Goal: Information Seeking & Learning: Learn about a topic

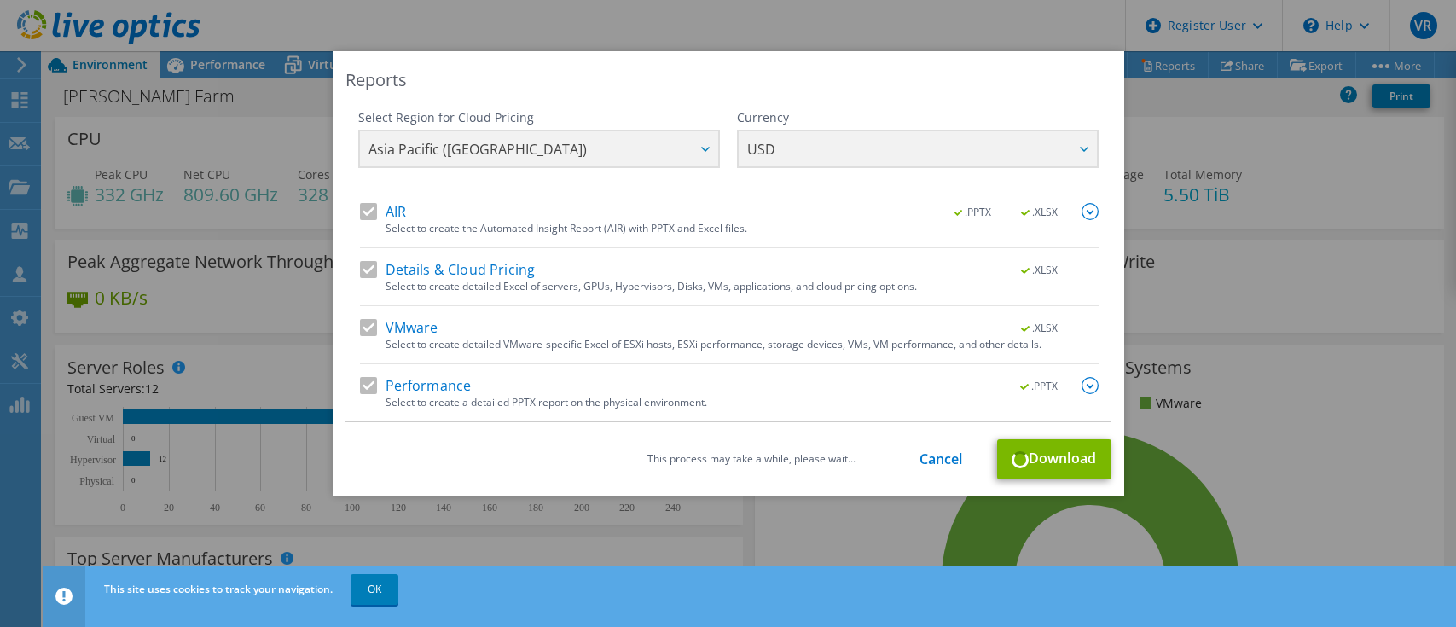
select select "[GEOGRAPHIC_DATA]"
select select "USD"
click at [947, 456] on link "Cancel" at bounding box center [942, 459] width 44 height 16
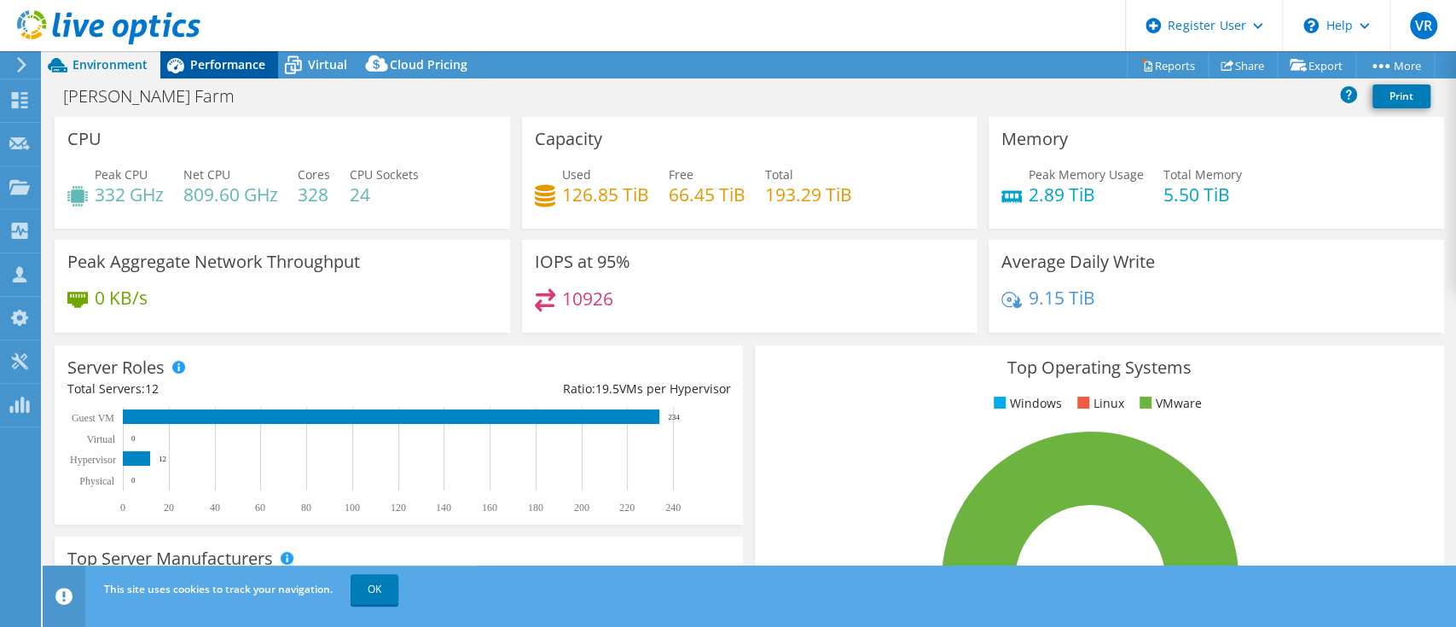
click at [231, 53] on div "Performance" at bounding box center [219, 64] width 118 height 27
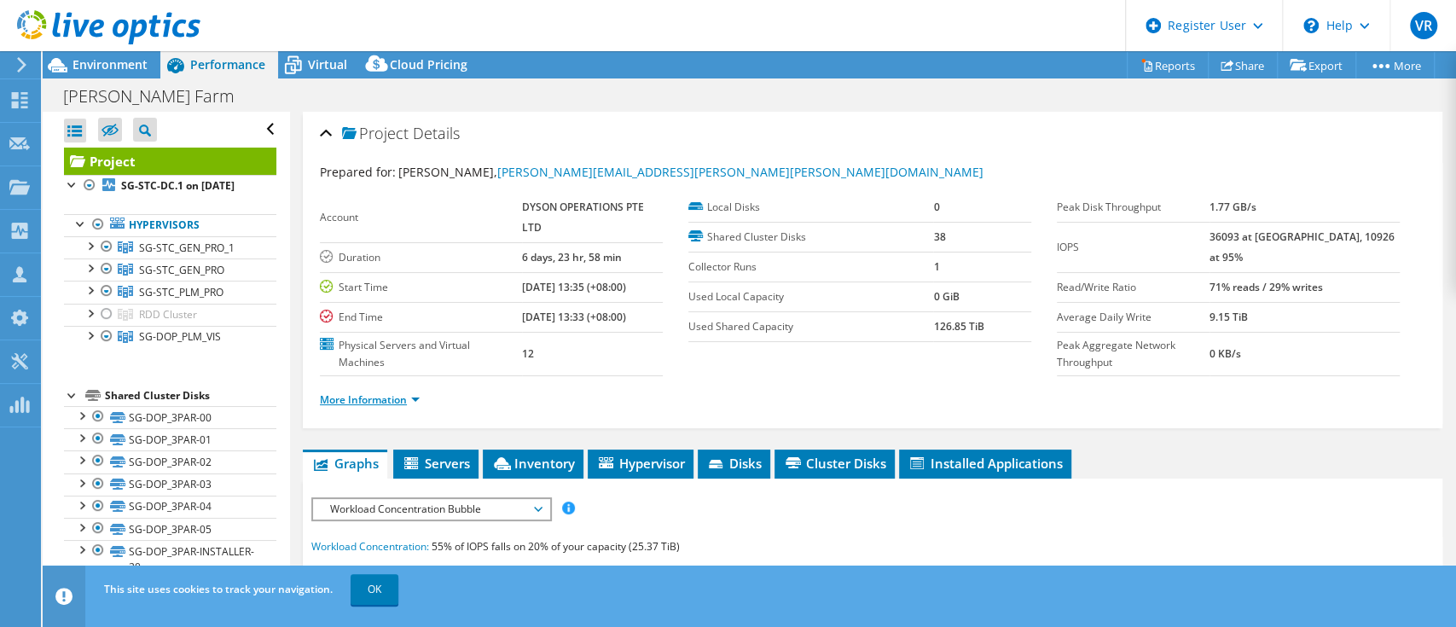
click at [376, 392] on link "More Information" at bounding box center [370, 399] width 100 height 15
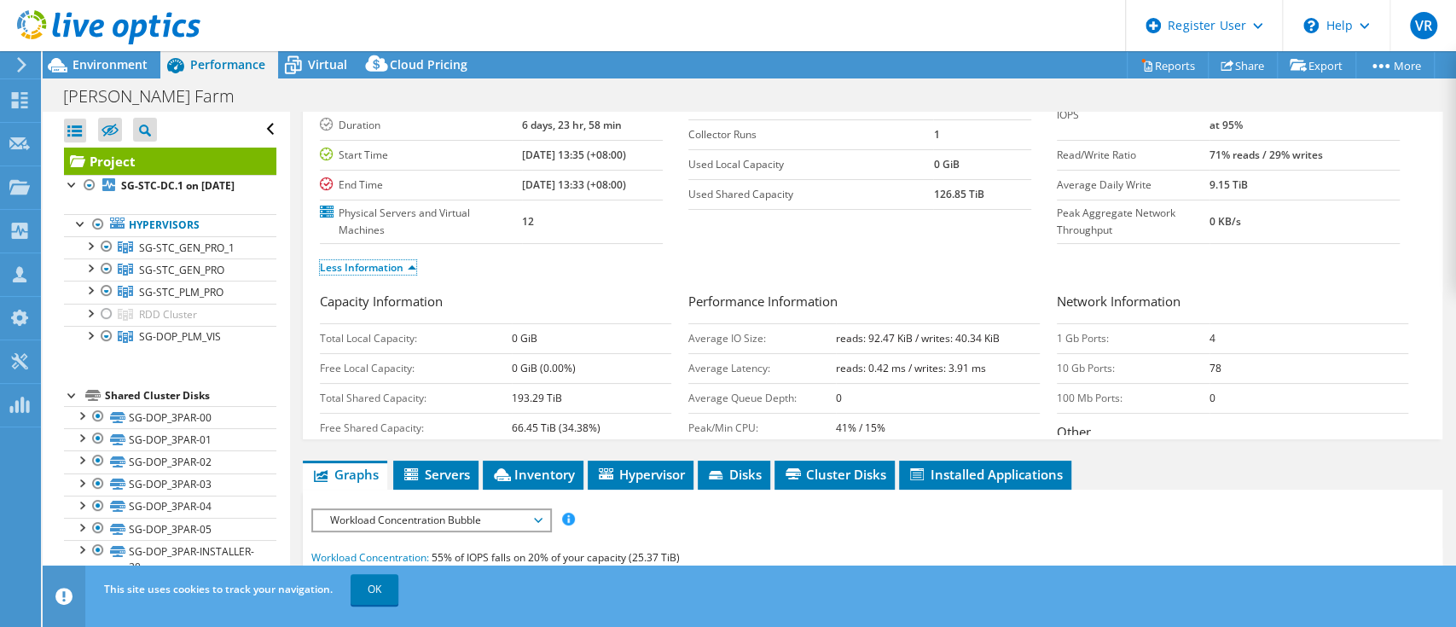
scroll to position [227, 0]
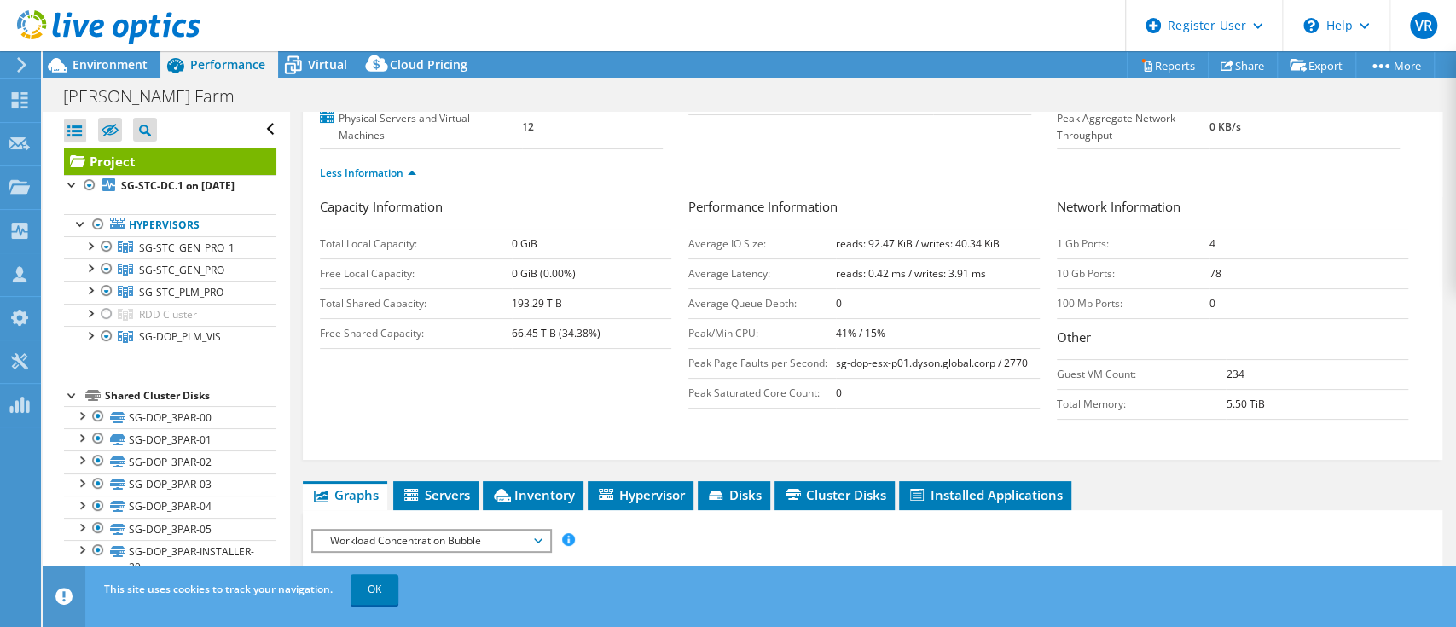
click at [1191, 468] on div "Project Details Prepared for: [PERSON_NAME], [PERSON_NAME][EMAIL_ADDRESS][PERSO…" at bounding box center [872, 581] width 1165 height 1393
click at [107, 324] on div at bounding box center [106, 314] width 17 height 20
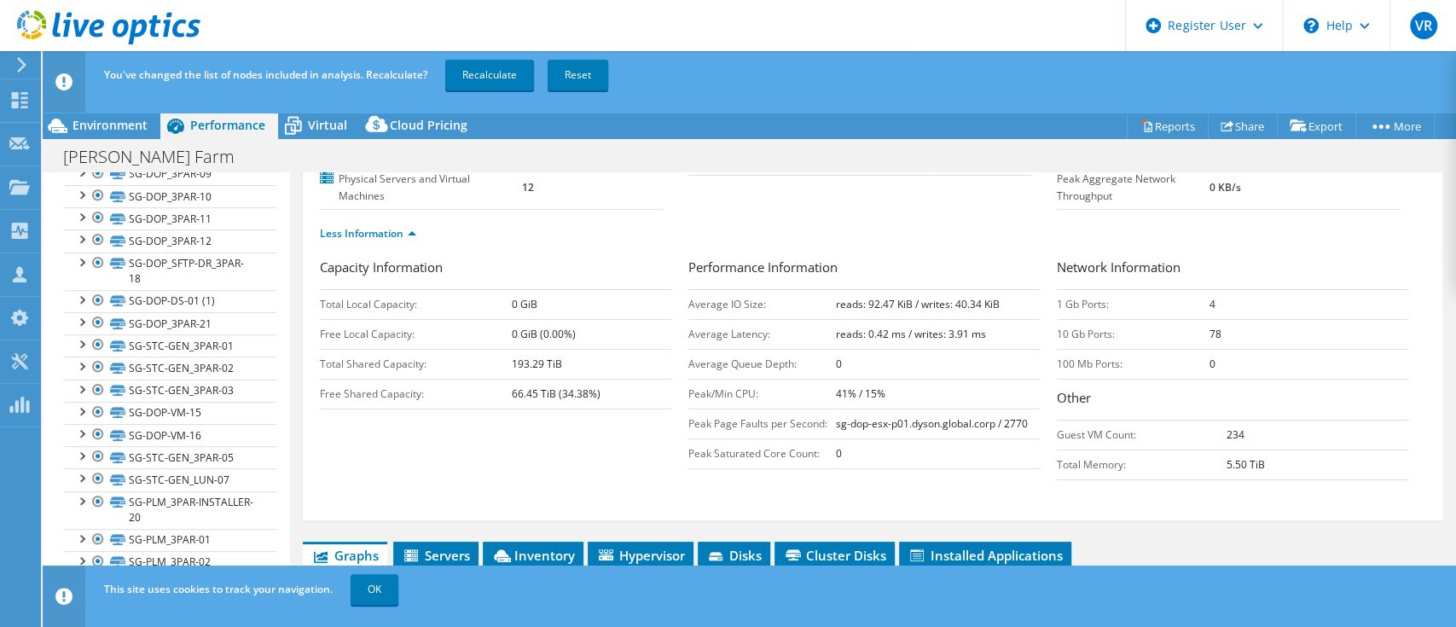
scroll to position [0, 0]
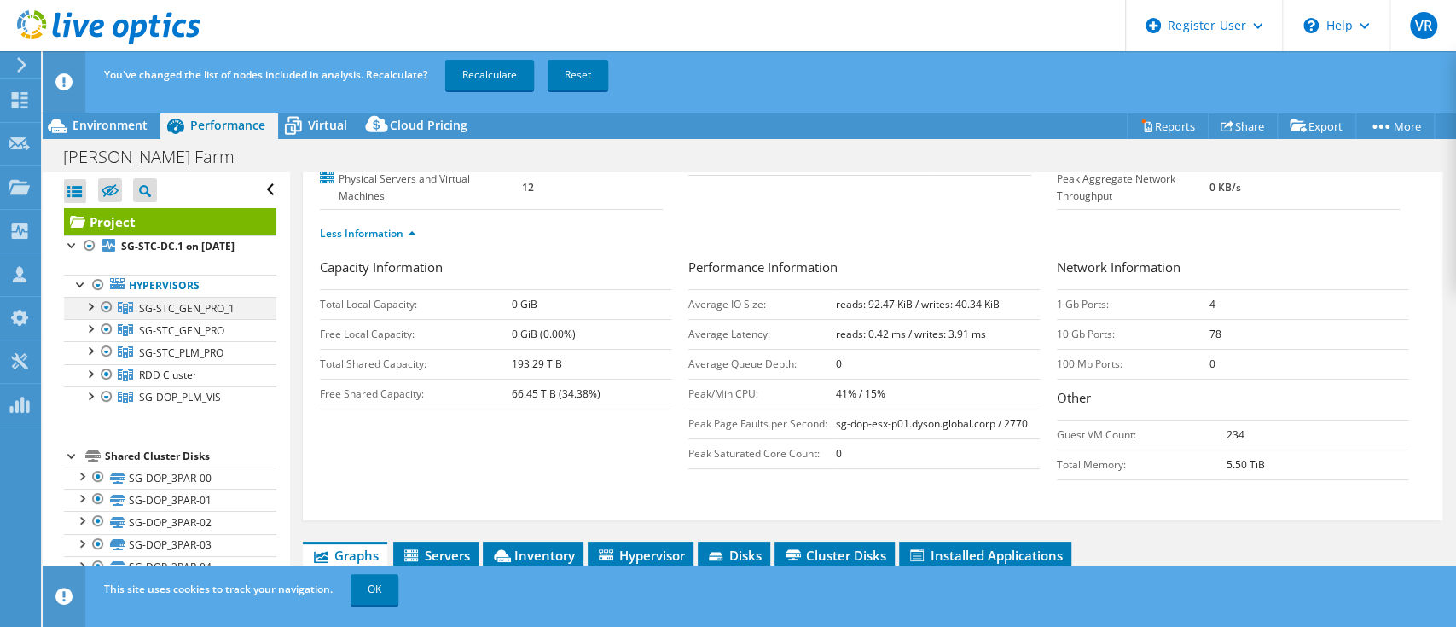
click at [104, 317] on div at bounding box center [106, 307] width 17 height 20
click at [109, 317] on div at bounding box center [106, 307] width 17 height 20
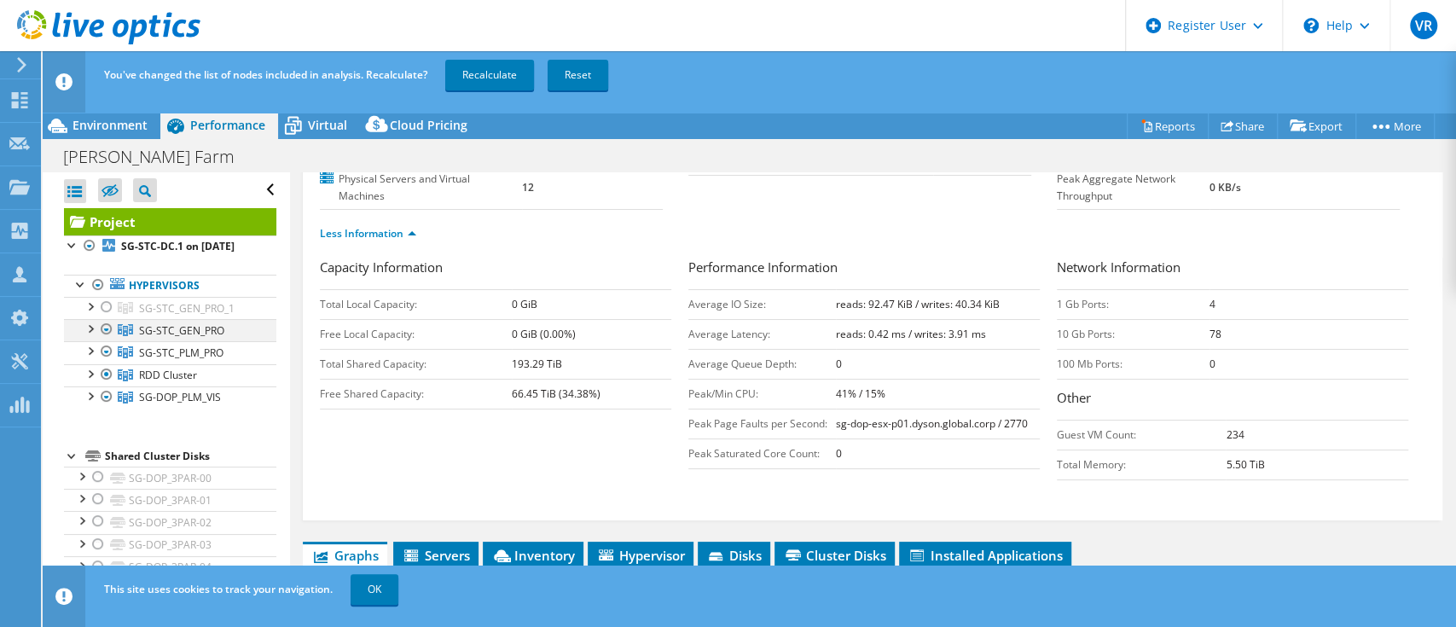
click at [107, 340] on div at bounding box center [106, 329] width 17 height 20
click at [105, 362] on div at bounding box center [106, 351] width 17 height 20
click at [104, 362] on div at bounding box center [106, 351] width 17 height 20
click at [107, 340] on div at bounding box center [106, 329] width 17 height 20
click at [109, 385] on div at bounding box center [106, 374] width 17 height 20
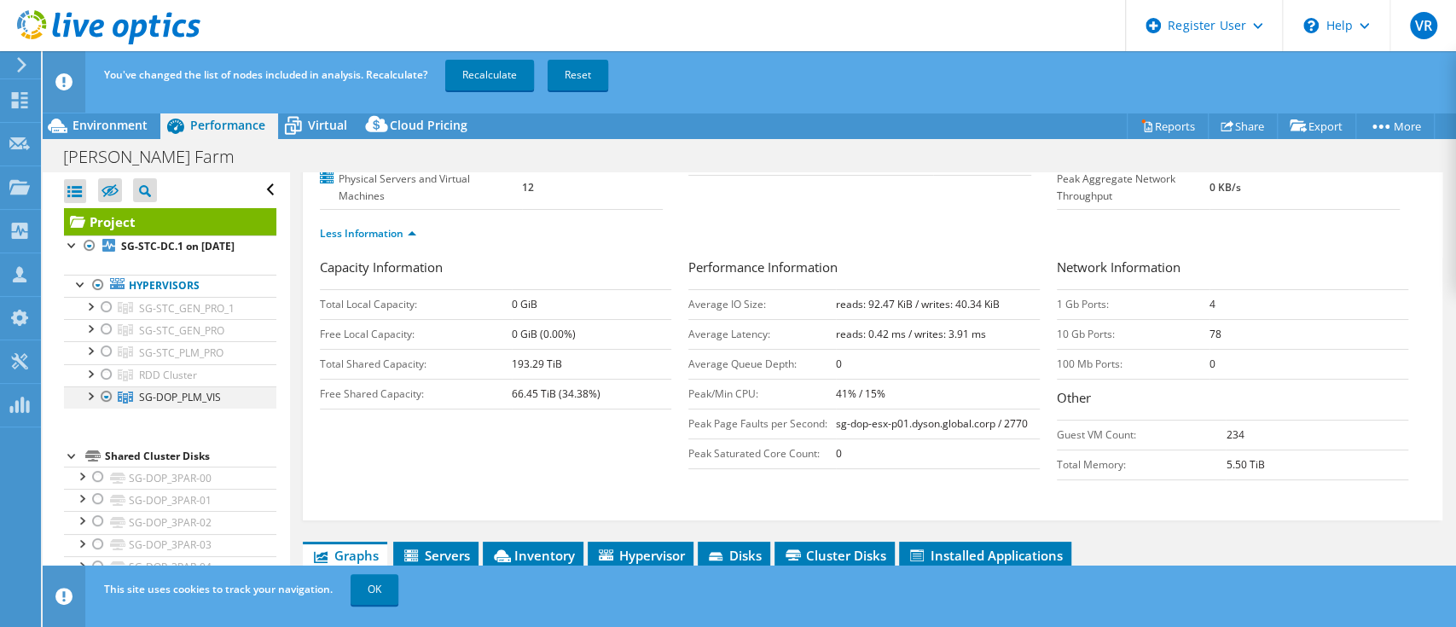
click at [109, 407] on div at bounding box center [106, 396] width 17 height 20
click at [107, 407] on div at bounding box center [106, 396] width 17 height 20
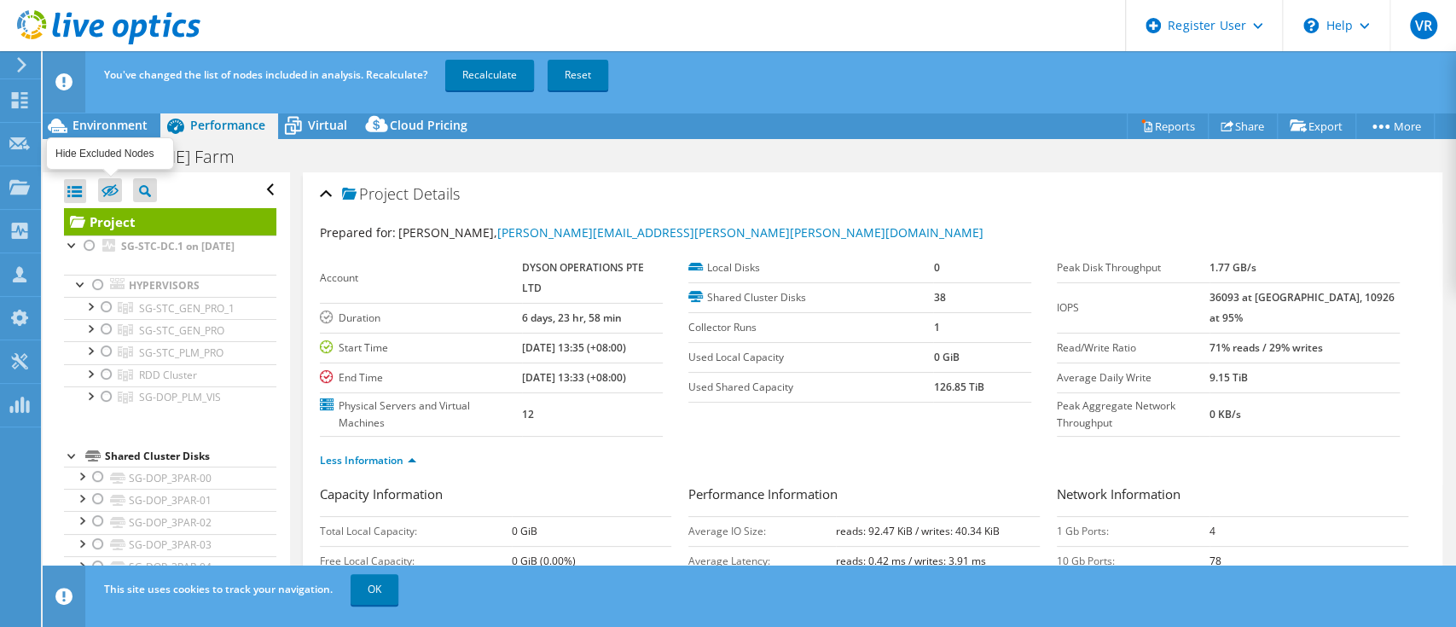
click at [112, 193] on icon at bounding box center [110, 190] width 17 height 13
click at [0, 0] on input "checkbox" at bounding box center [0, 0] width 0 height 0
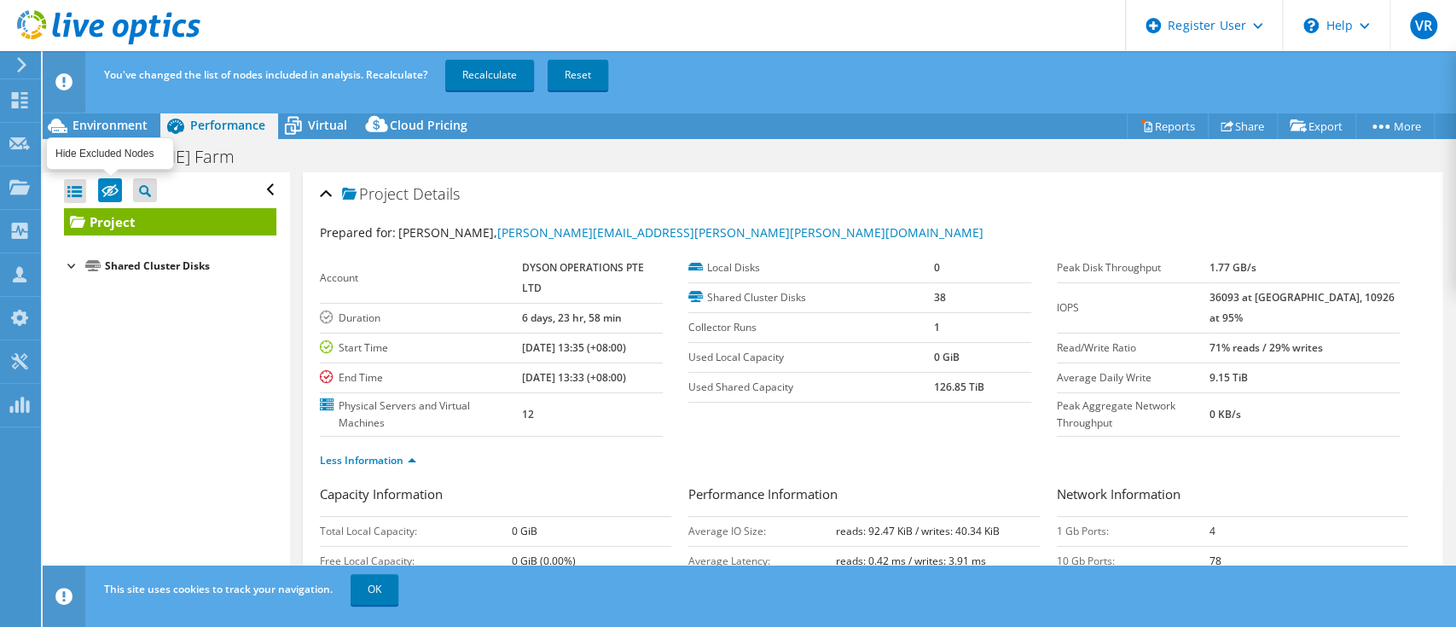
click at [112, 193] on icon at bounding box center [110, 190] width 17 height 13
click at [0, 0] on input "checkbox" at bounding box center [0, 0] width 0 height 0
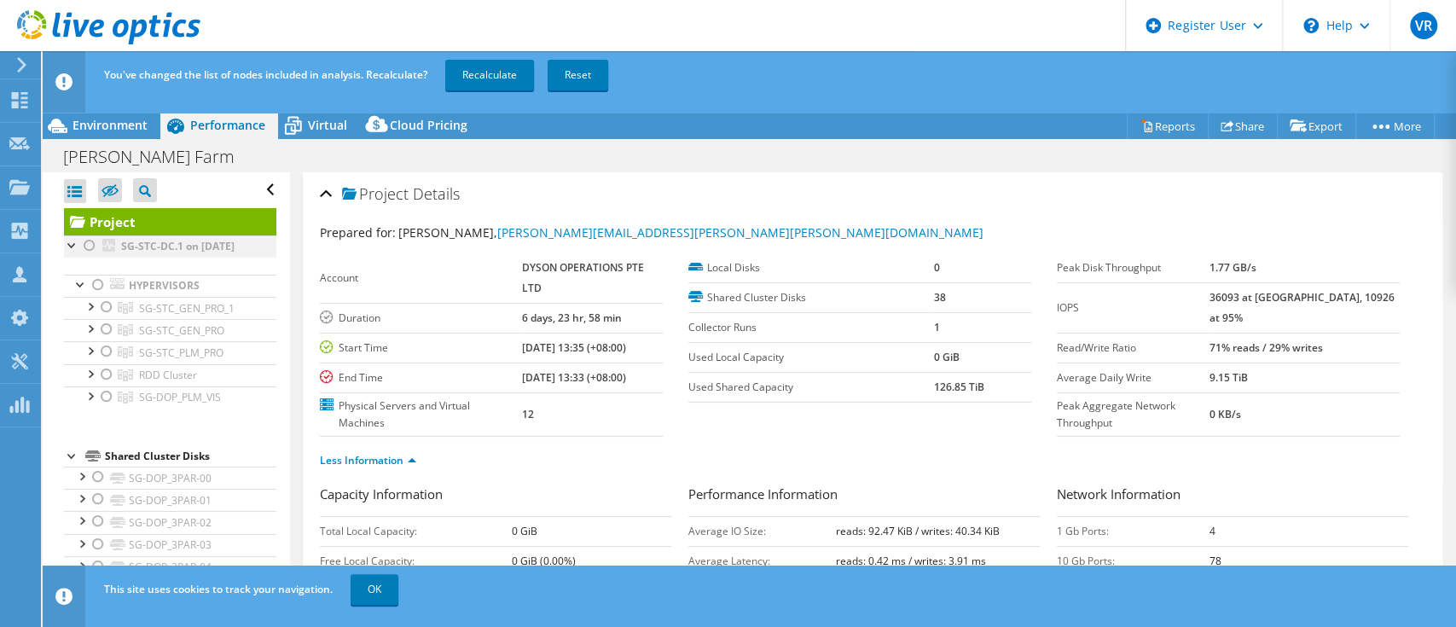
click at [88, 245] on div at bounding box center [89, 245] width 17 height 20
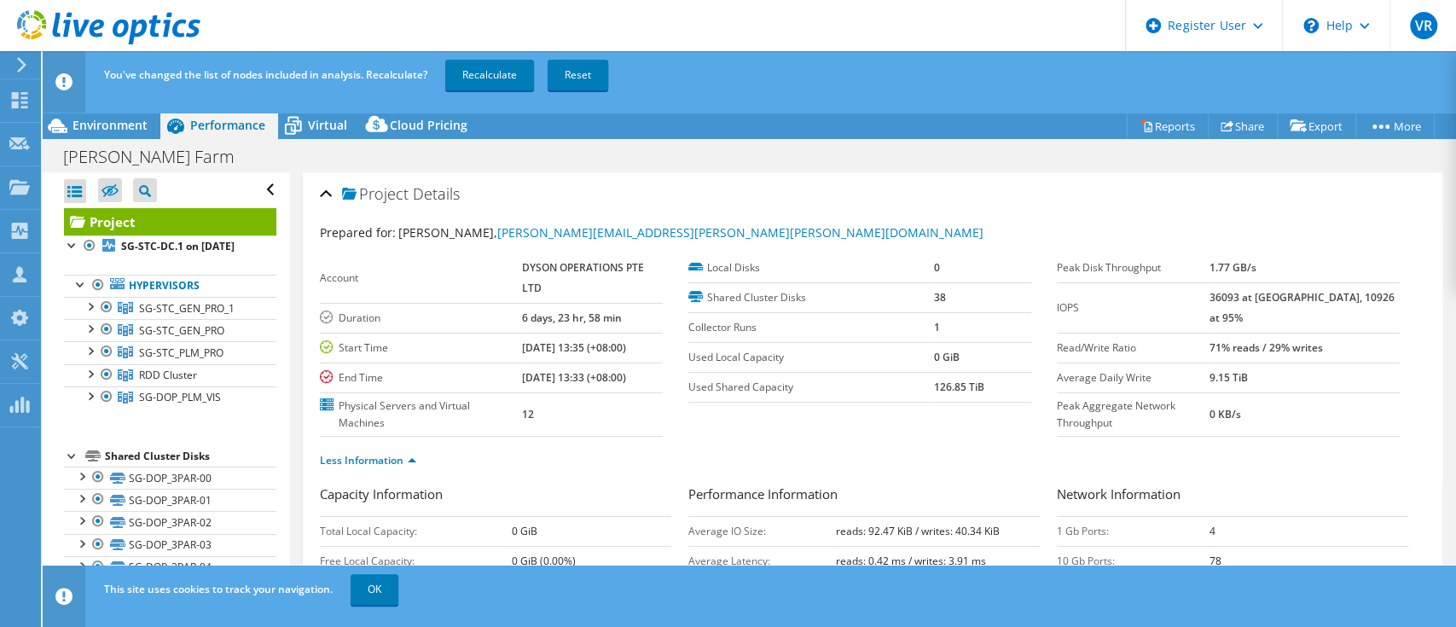
scroll to position [227, 0]
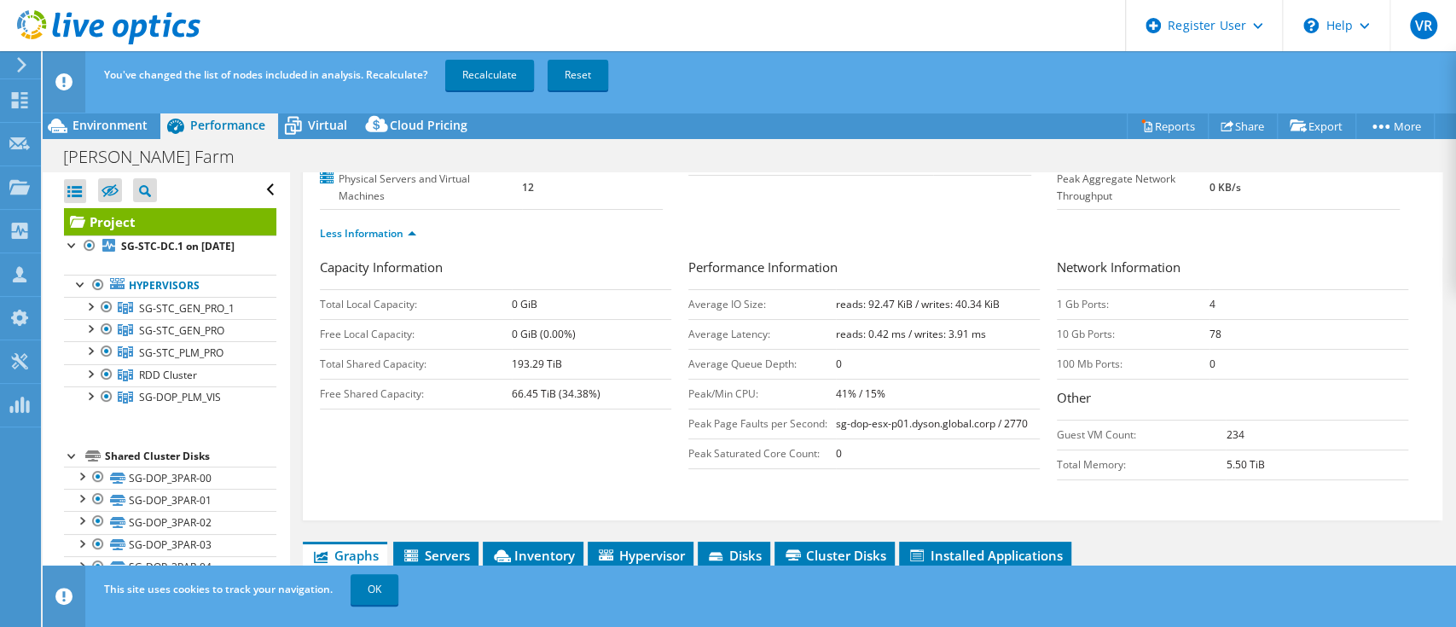
click at [880, 289] on td "reads: 92.47 KiB / writes: 40.34 KiB" at bounding box center [938, 304] width 204 height 30
click at [867, 294] on td "reads: 92.47 KiB / writes: 40.34 KiB" at bounding box center [938, 304] width 204 height 30
click at [699, 308] on td "Average IO Size:" at bounding box center [762, 304] width 148 height 30
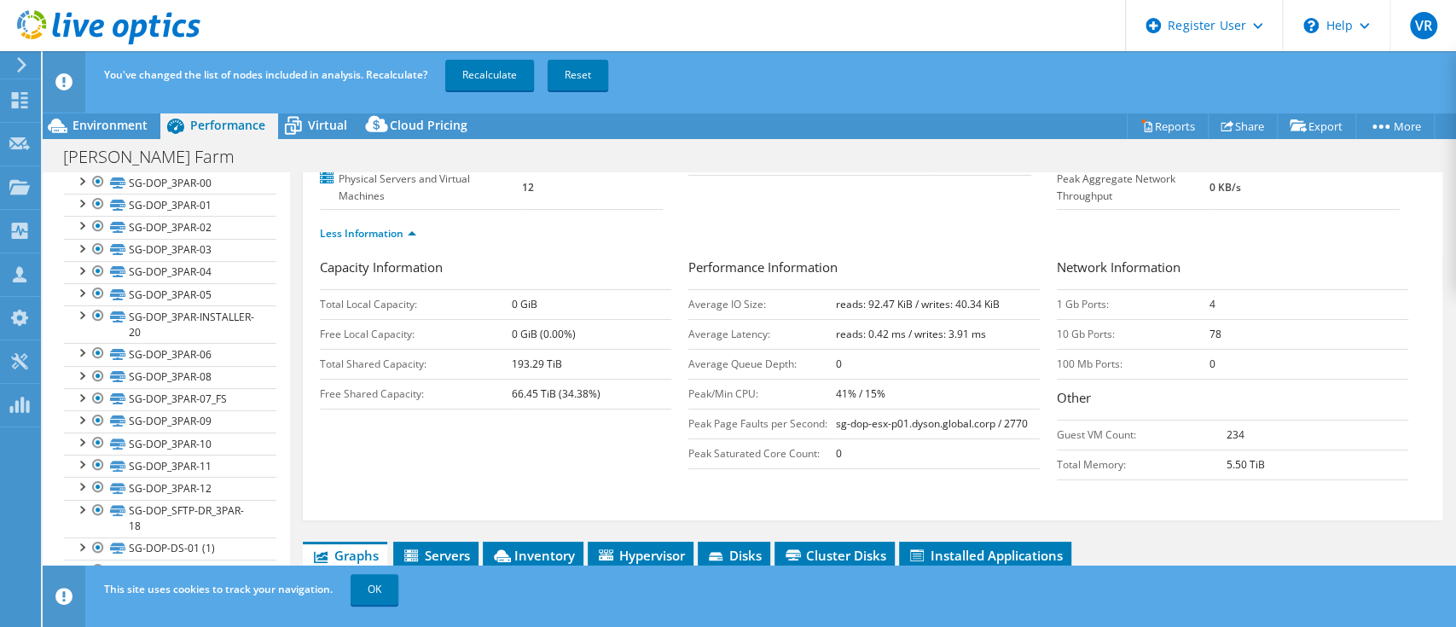
scroll to position [0, 0]
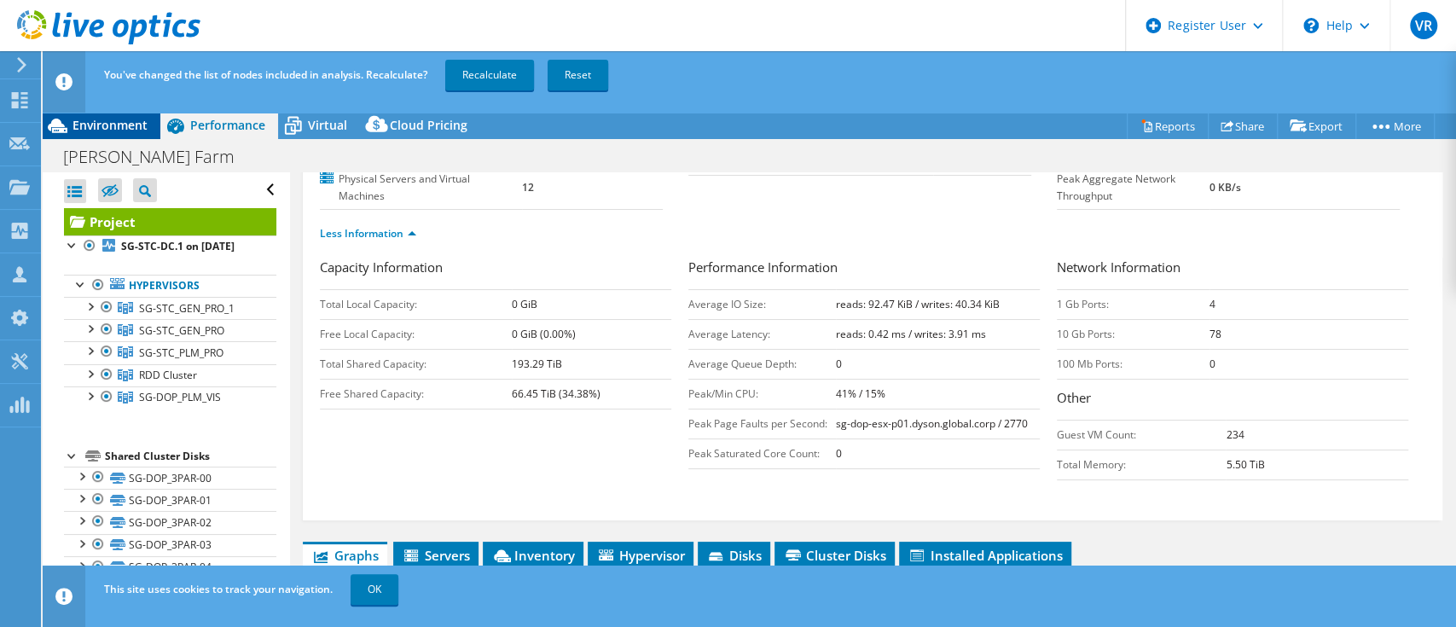
click at [124, 127] on span "Environment" at bounding box center [110, 125] width 75 height 16
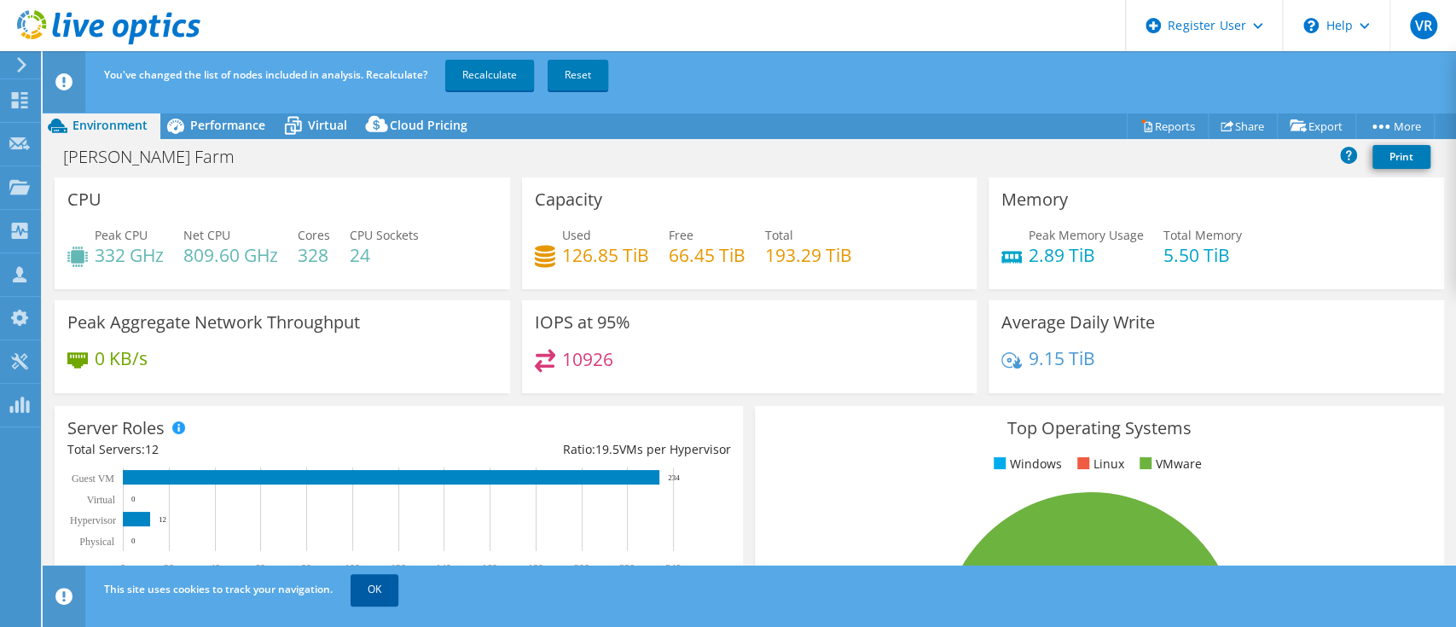
click at [384, 598] on link "OK" at bounding box center [375, 589] width 48 height 31
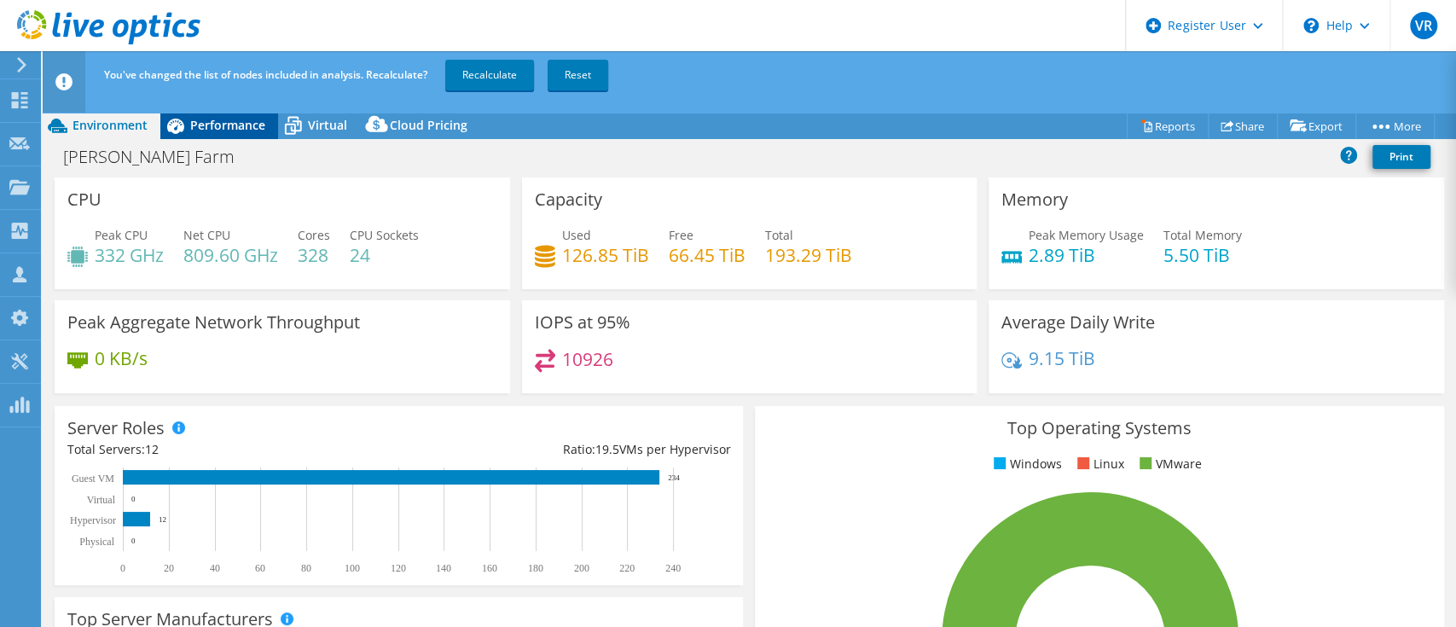
click at [239, 126] on span "Performance" at bounding box center [227, 125] width 75 height 16
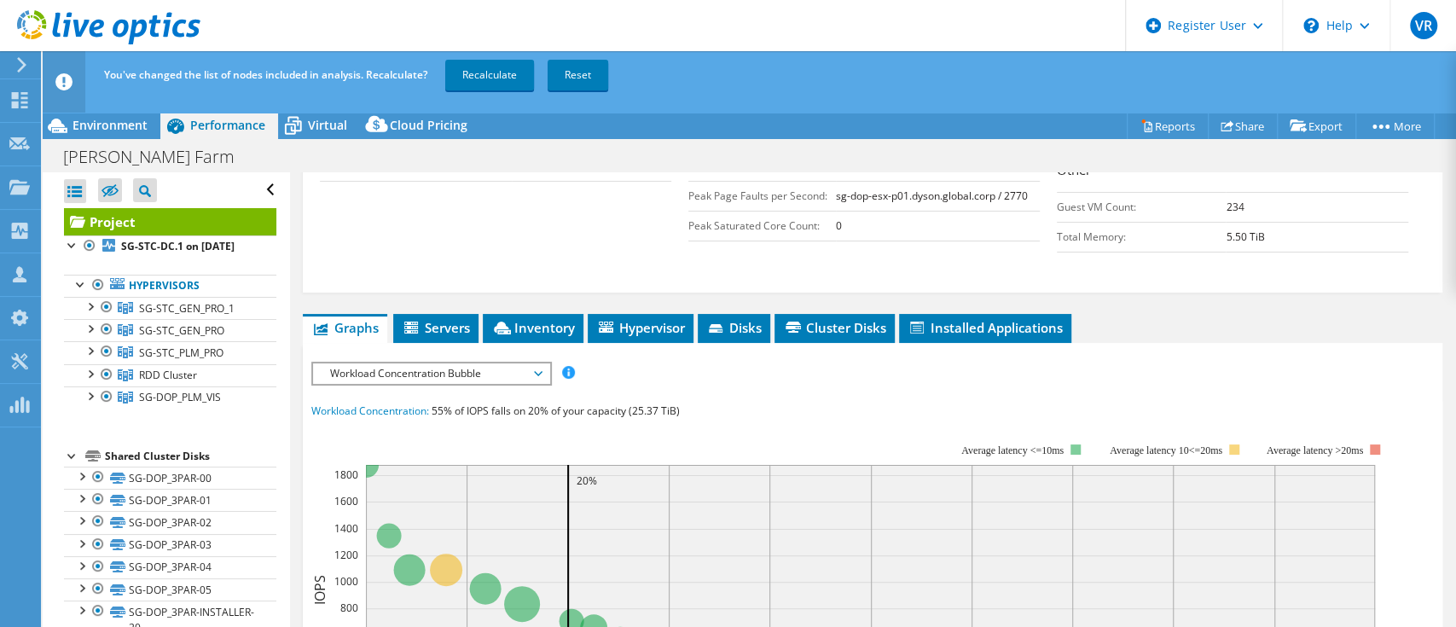
scroll to position [113, 0]
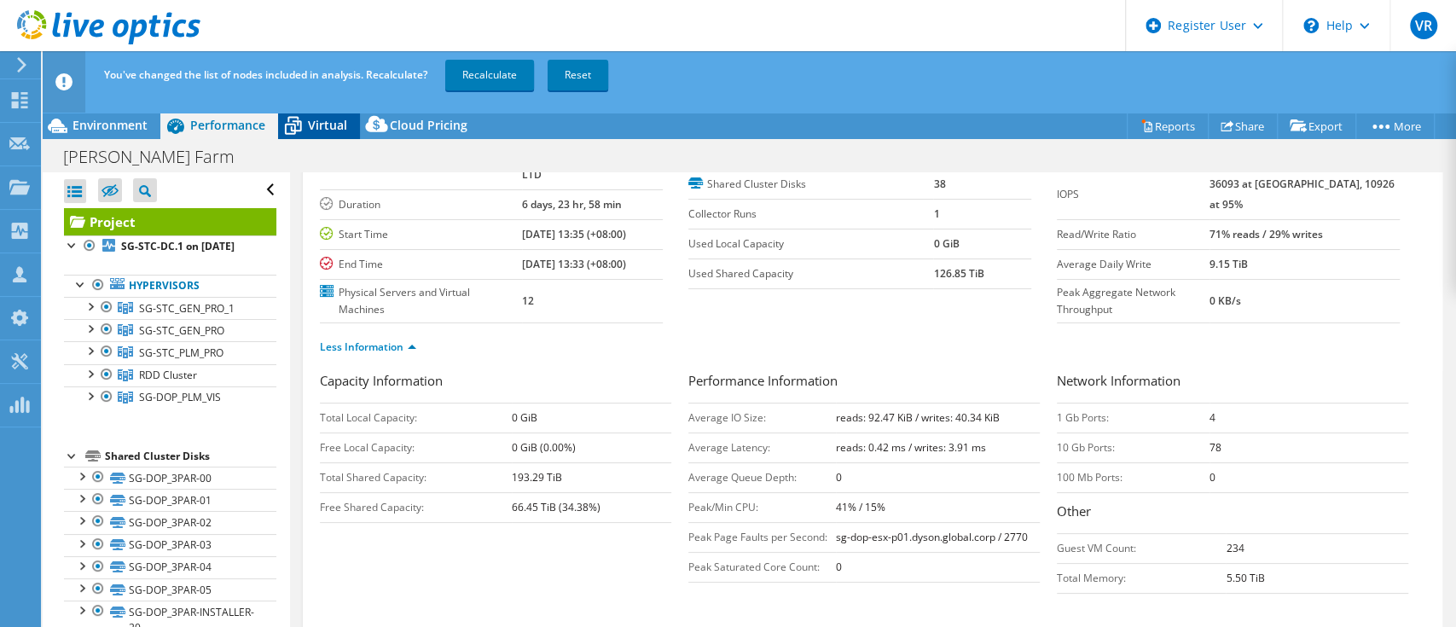
click at [304, 119] on icon at bounding box center [293, 126] width 30 height 30
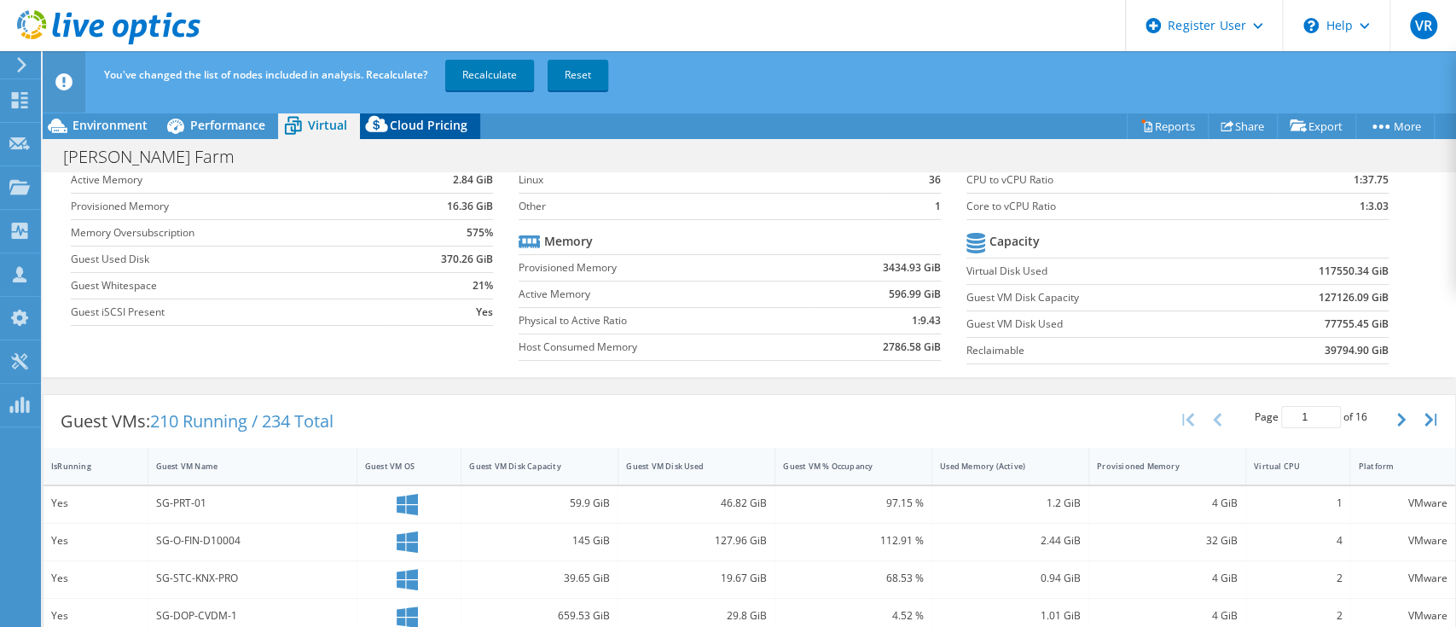
click at [421, 119] on span "Cloud Pricing" at bounding box center [429, 125] width 78 height 16
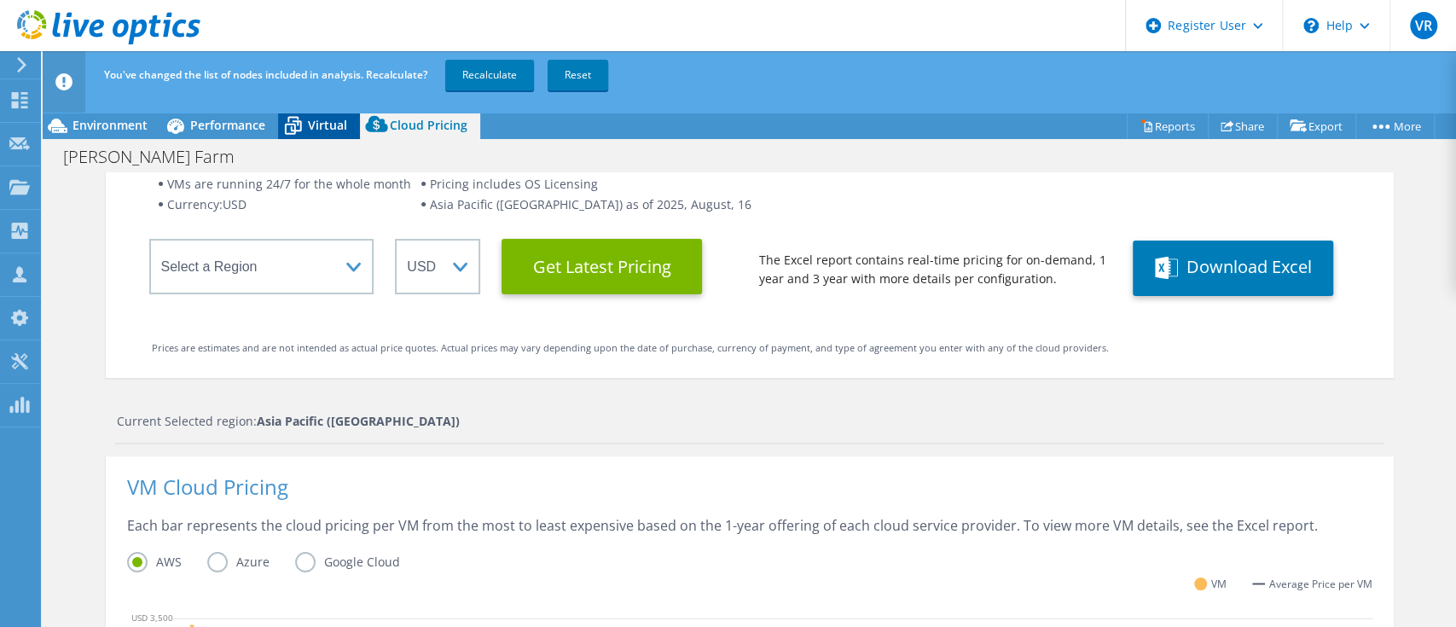
click at [311, 118] on span "Virtual" at bounding box center [327, 125] width 39 height 16
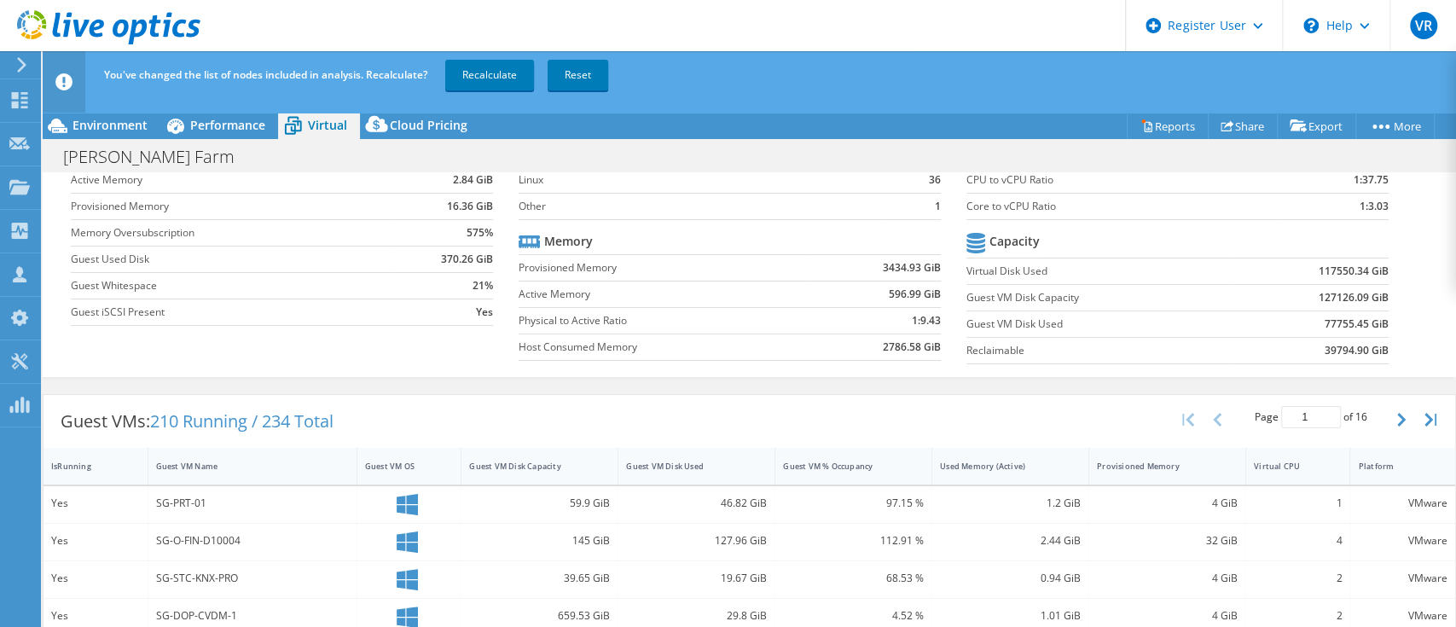
scroll to position [0, 0]
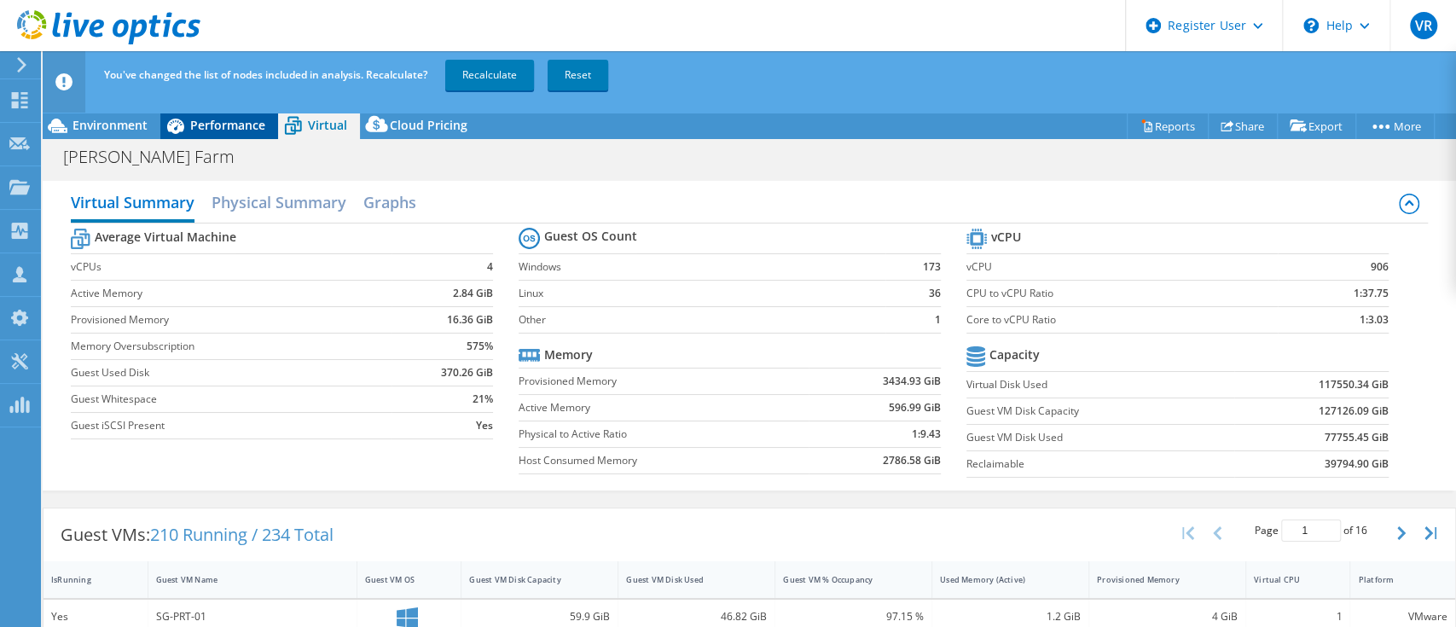
click at [212, 119] on span "Performance" at bounding box center [227, 125] width 75 height 16
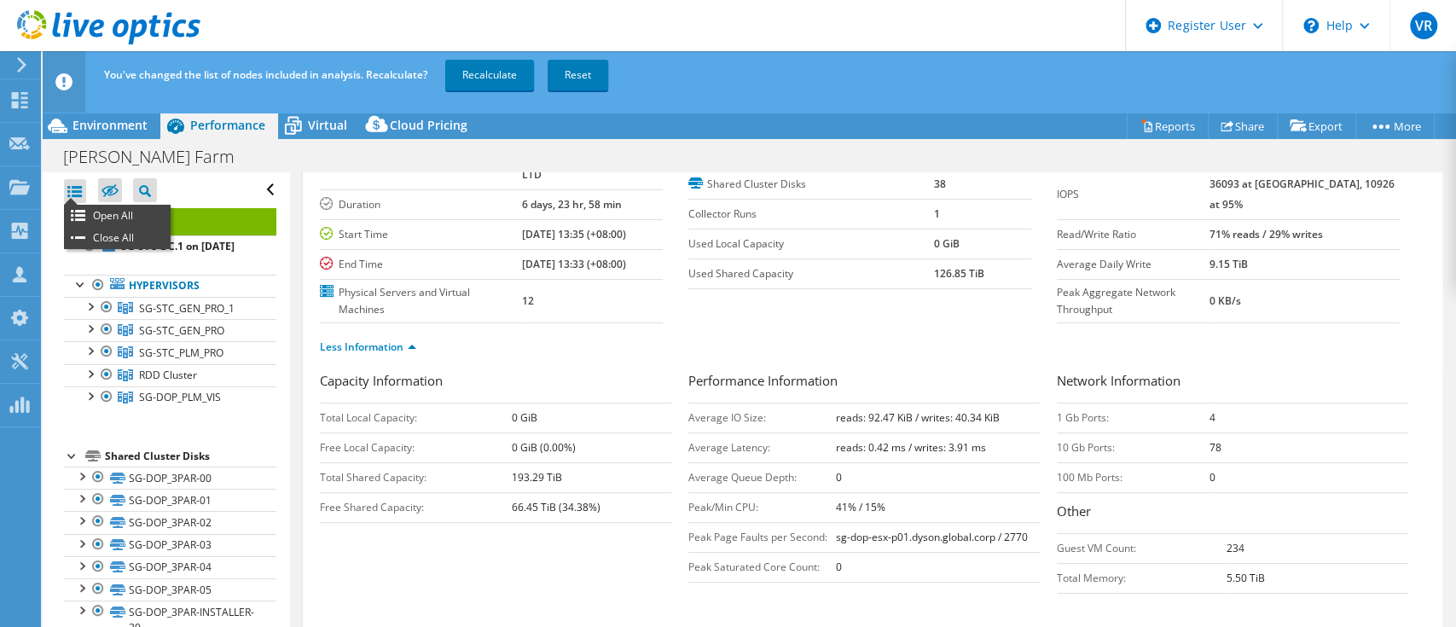
click at [79, 184] on div at bounding box center [75, 191] width 22 height 24
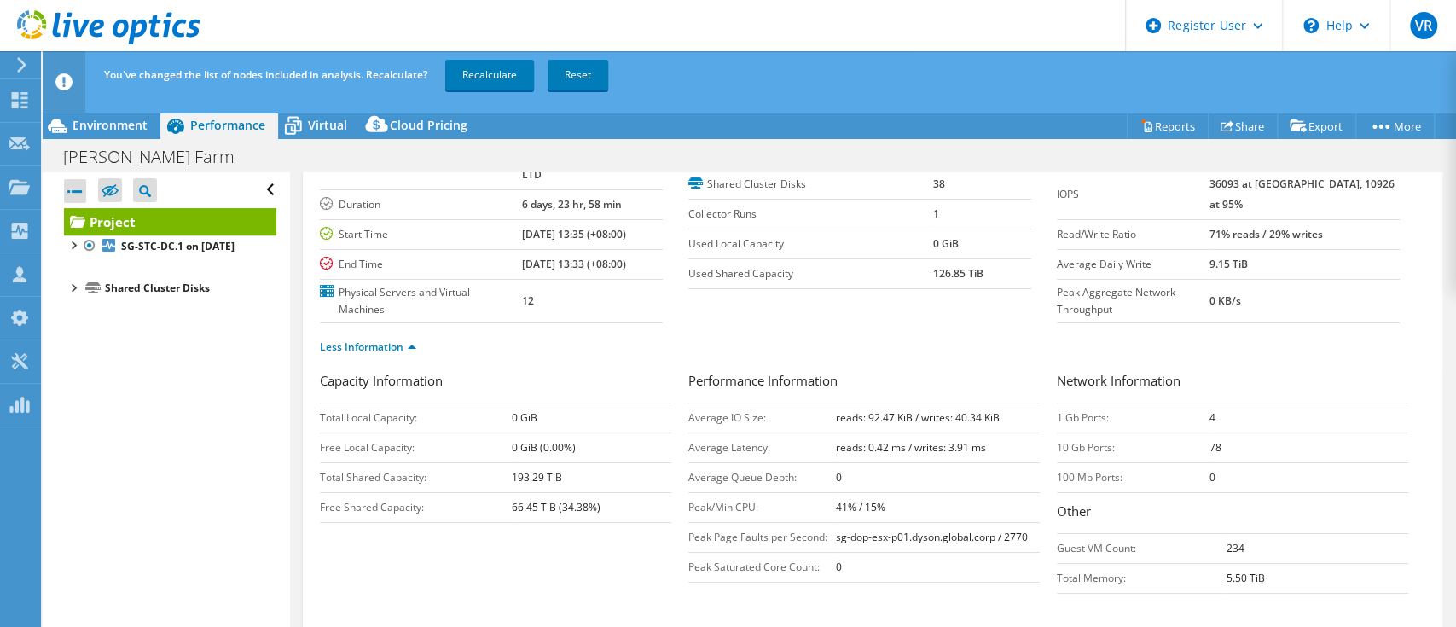
click at [79, 184] on div at bounding box center [75, 191] width 22 height 24
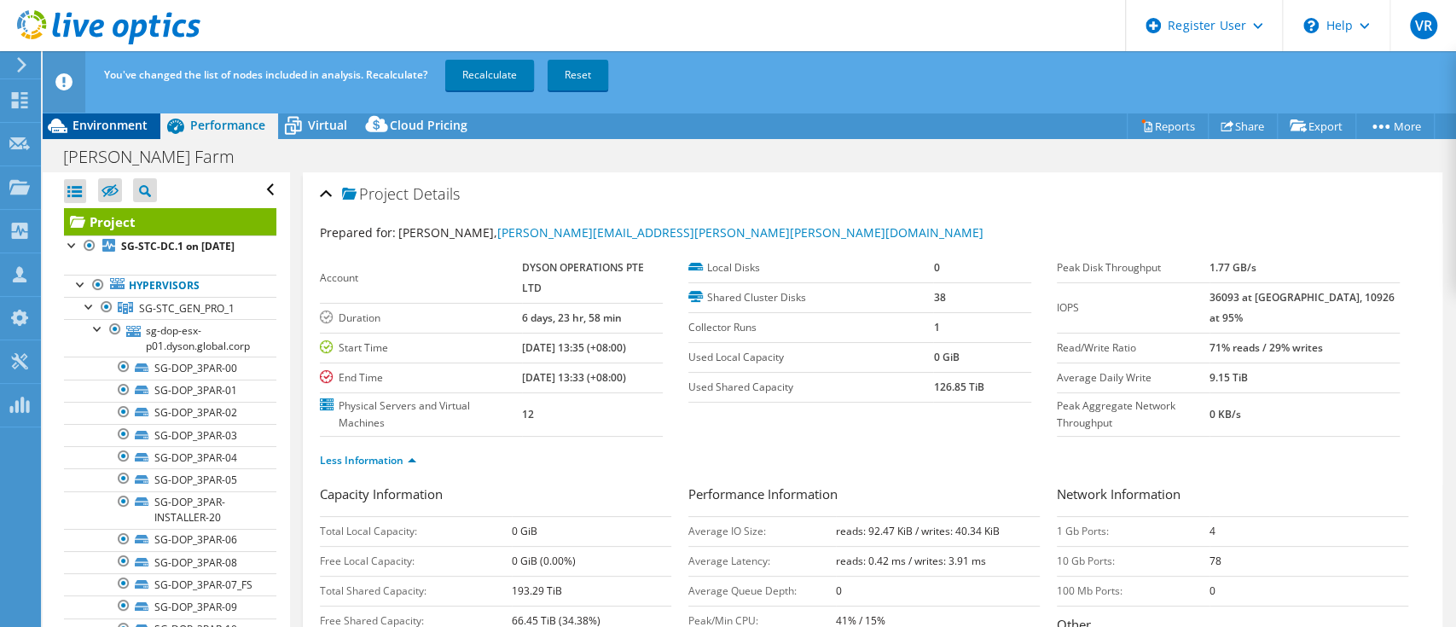
click at [95, 119] on span "Environment" at bounding box center [110, 125] width 75 height 16
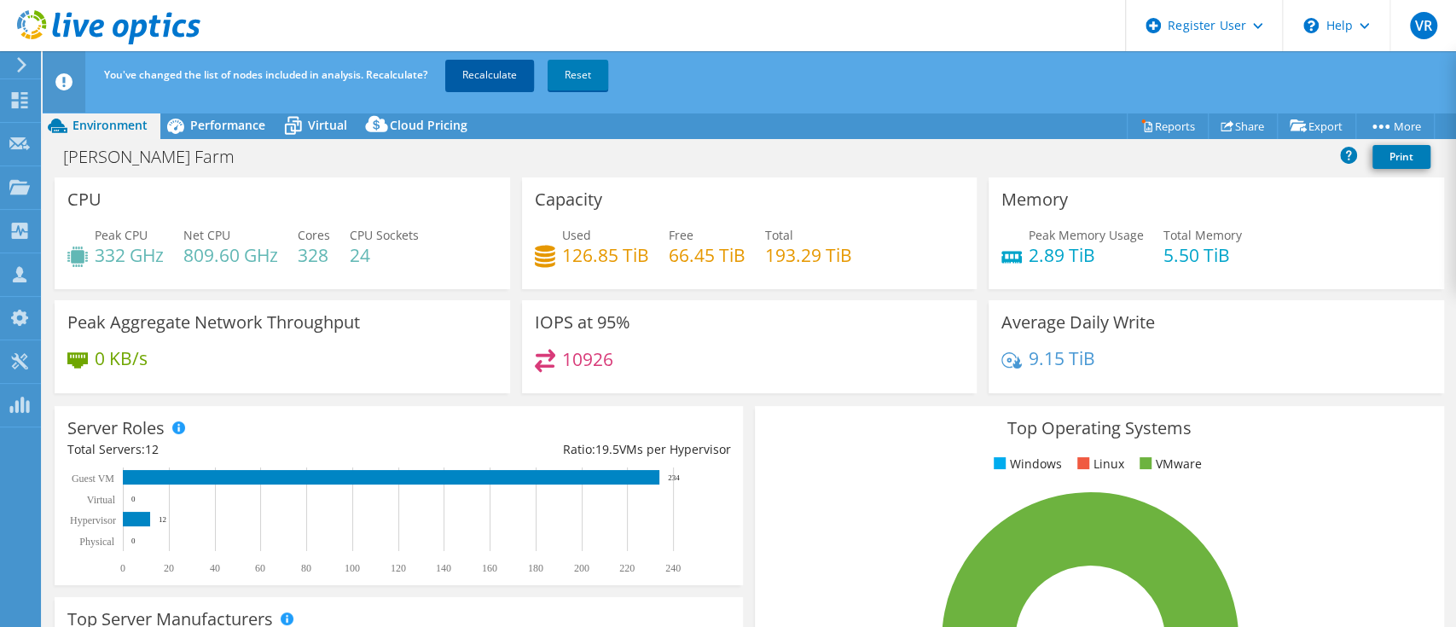
click at [511, 82] on link "Recalculate" at bounding box center [489, 75] width 89 height 31
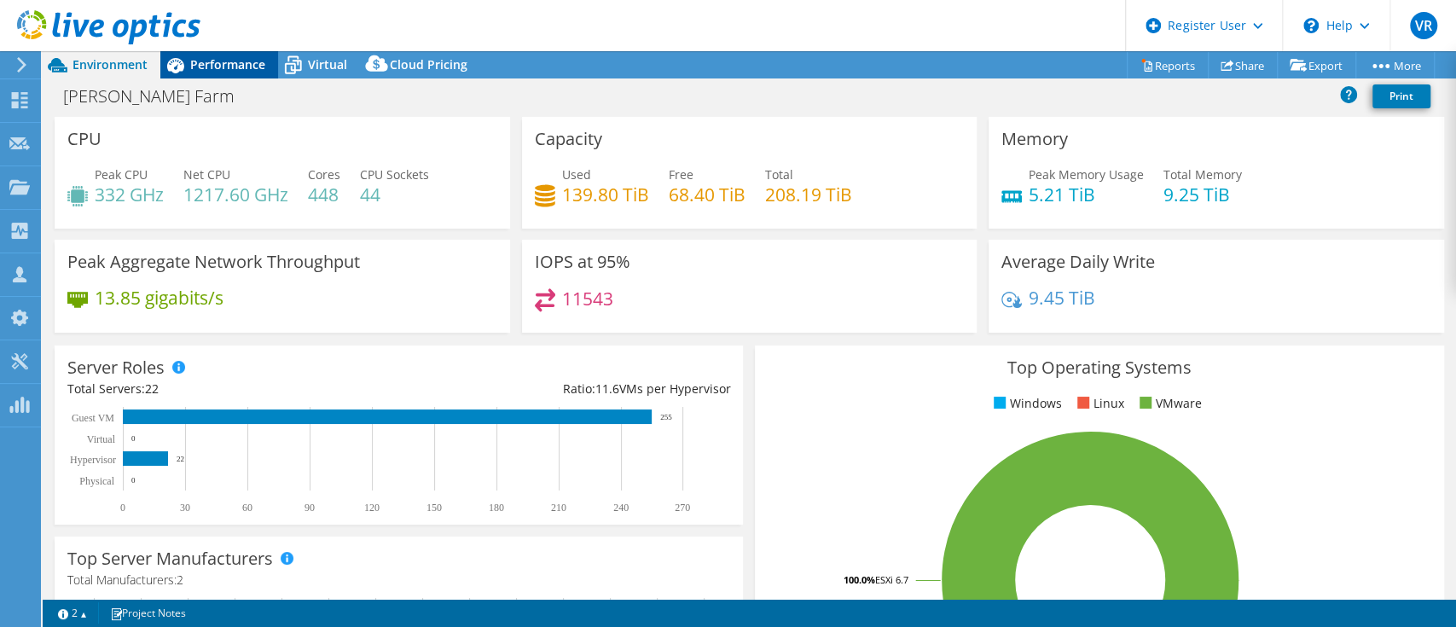
click at [247, 56] on span "Performance" at bounding box center [227, 64] width 75 height 16
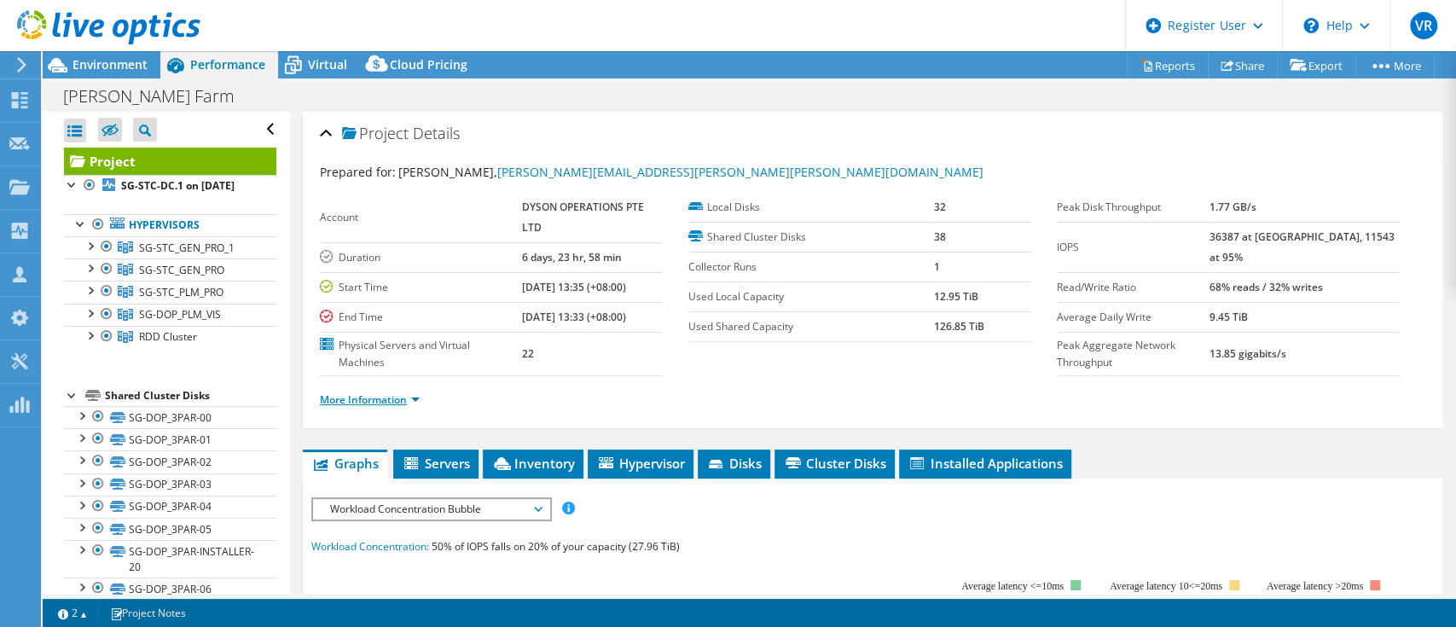
click at [379, 396] on link "More Information" at bounding box center [370, 399] width 100 height 15
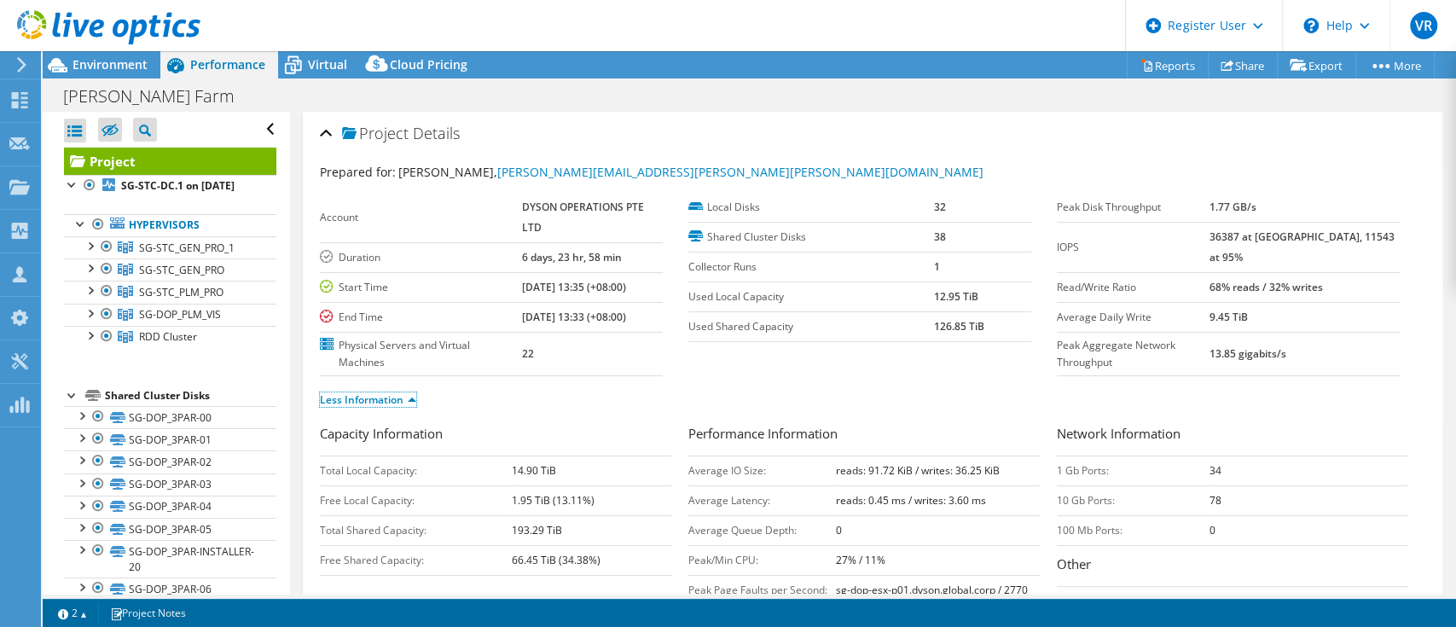
scroll to position [113, 0]
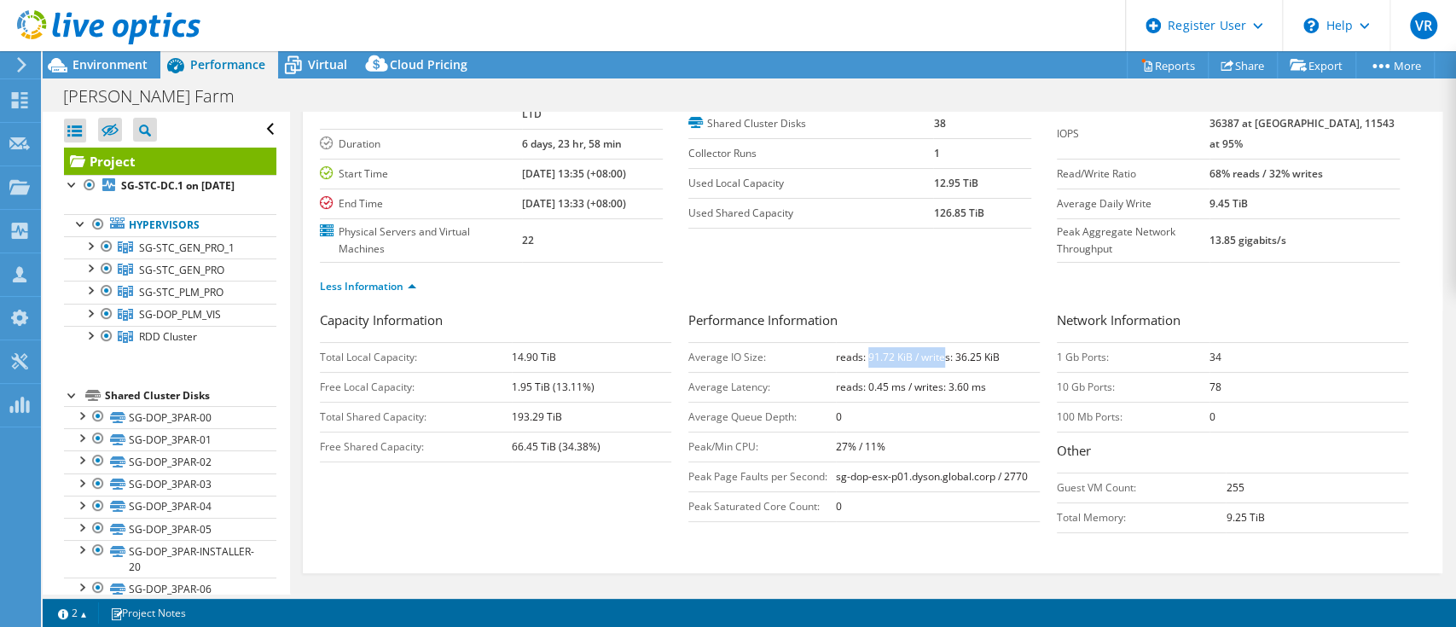
drag, startPoint x: 860, startPoint y: 350, endPoint x: 937, endPoint y: 345, distance: 76.9
click at [937, 345] on td "reads: 91.72 KiB / writes: 36.25 KiB" at bounding box center [938, 357] width 204 height 30
click at [934, 290] on ul "Less Information" at bounding box center [873, 284] width 1106 height 23
drag, startPoint x: 996, startPoint y: 351, endPoint x: 853, endPoint y: 345, distance: 143.4
click at [853, 345] on td "reads: 91.72 KiB / writes: 36.25 KiB" at bounding box center [938, 357] width 204 height 30
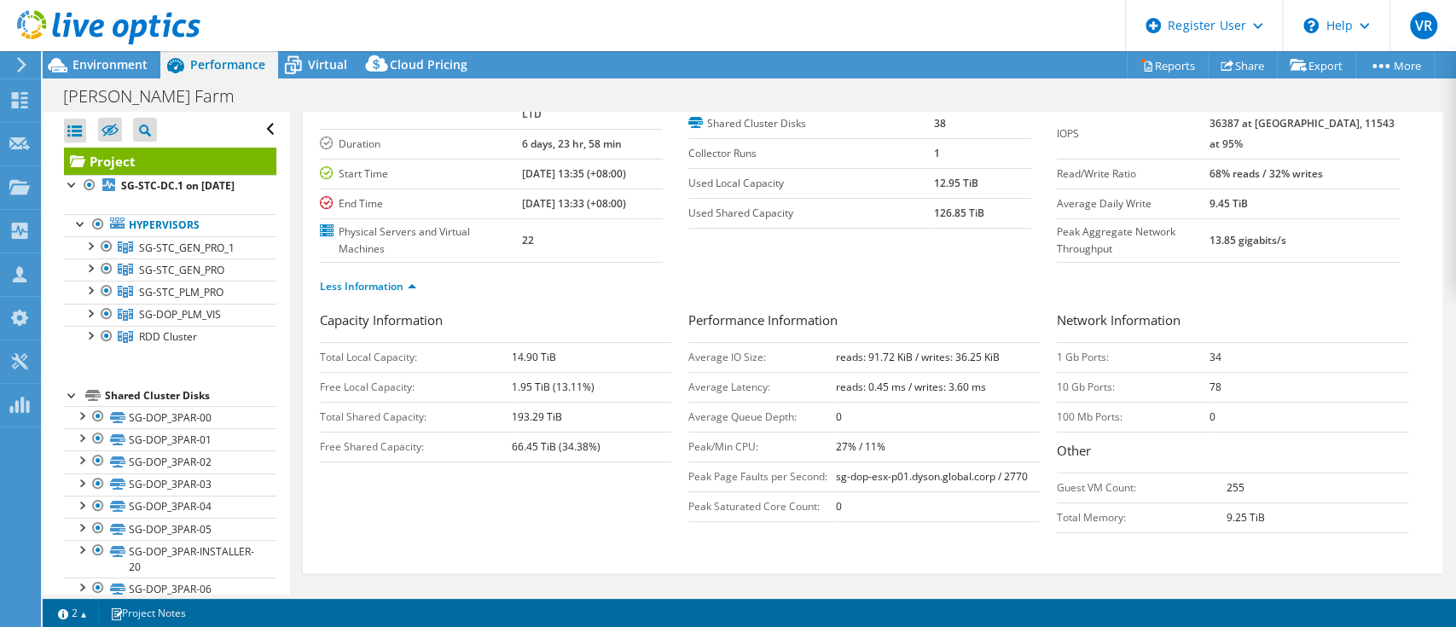
click at [926, 274] on ul "Less Information" at bounding box center [873, 284] width 1106 height 23
click at [92, 72] on span "Environment" at bounding box center [110, 64] width 75 height 16
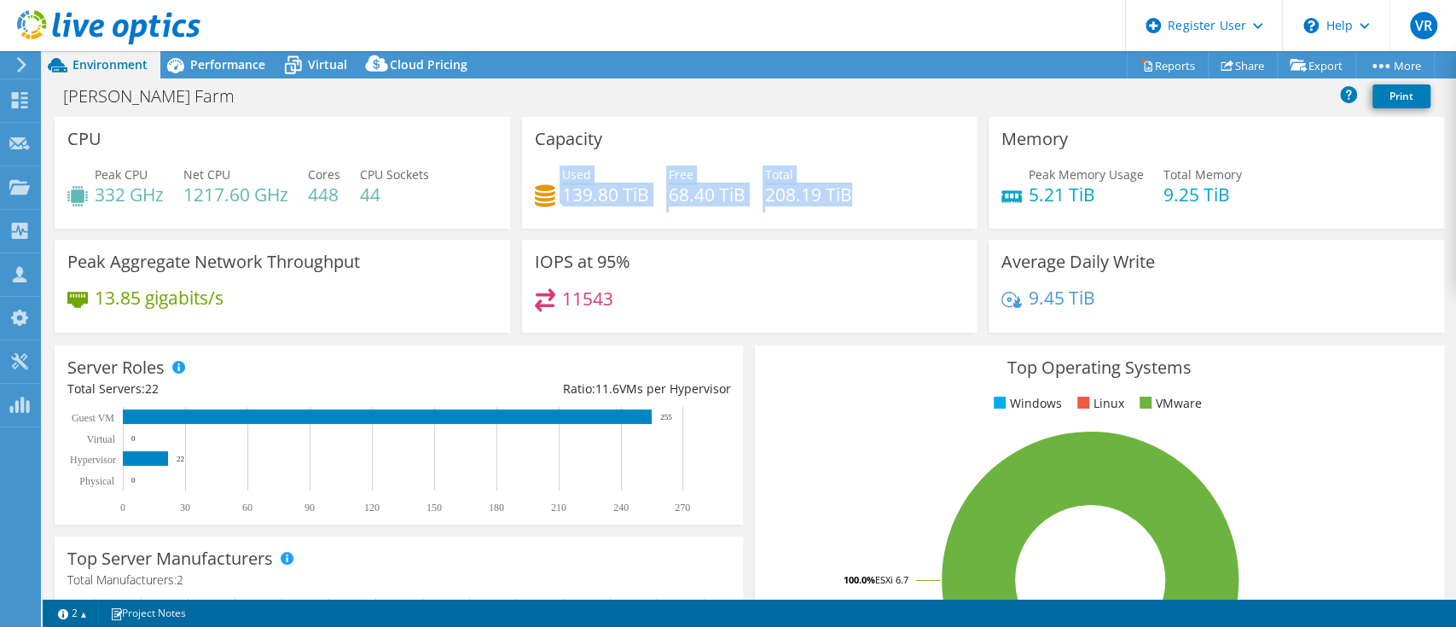
drag, startPoint x: 851, startPoint y: 189, endPoint x: 527, endPoint y: 173, distance: 323.7
click at [527, 173] on div "Capacity Used 139.80 TiB Free 68.40 TiB Total 208.19 TiB" at bounding box center [750, 173] width 456 height 112
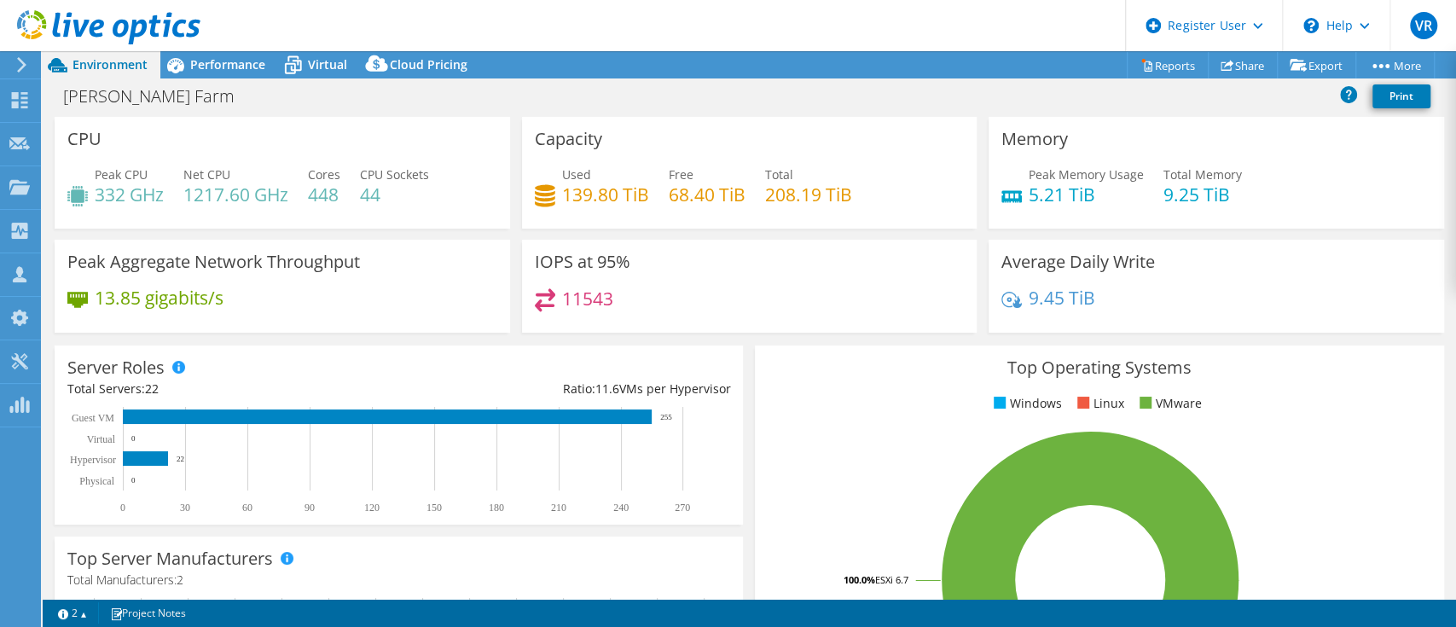
click at [888, 187] on div "Used 139.80 TiB Free 68.40 TiB Total 208.19 TiB" at bounding box center [750, 192] width 430 height 55
